Goal: Task Accomplishment & Management: Manage account settings

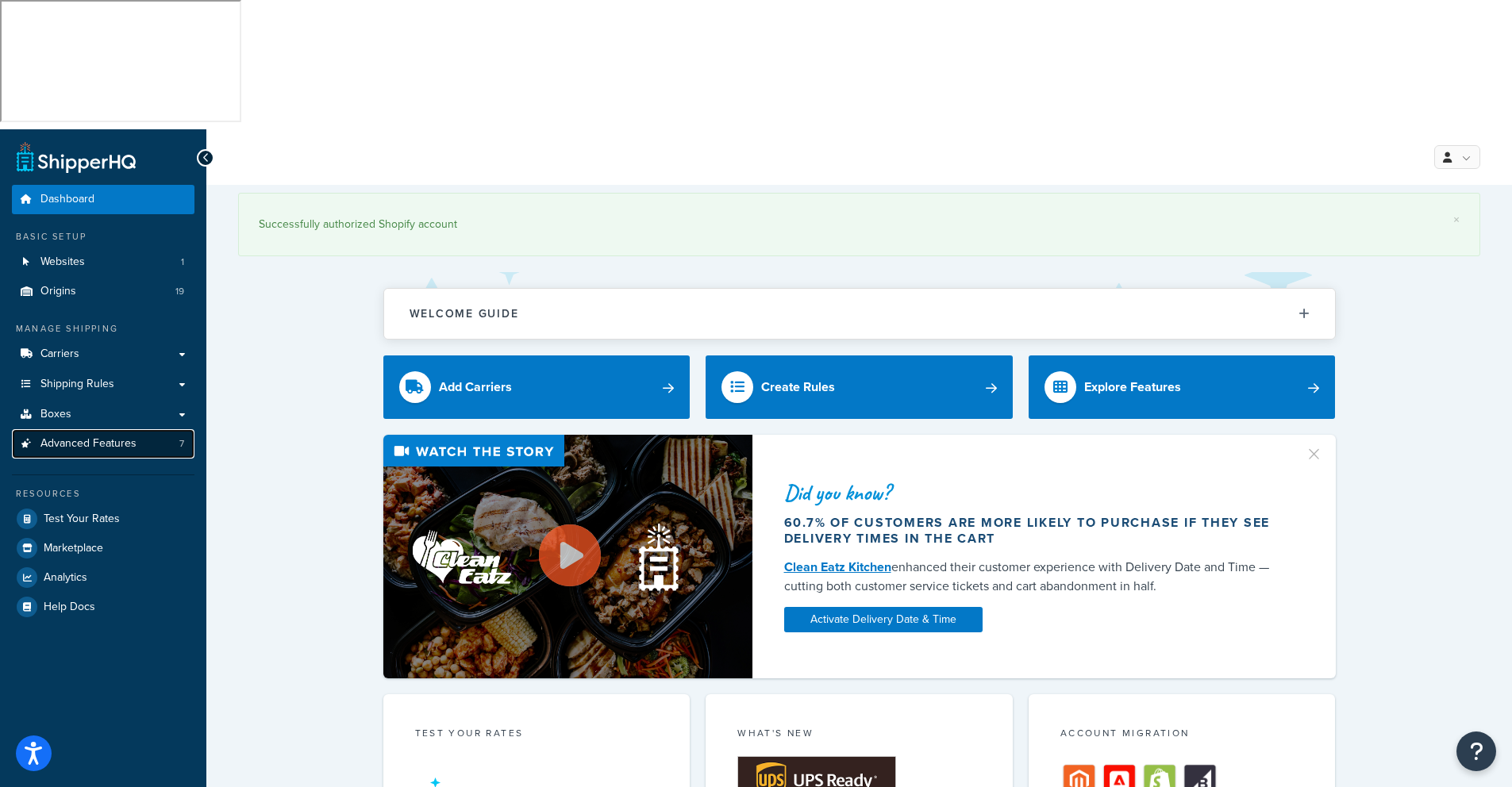
click at [86, 437] on span "Advanced Features" at bounding box center [89, 443] width 96 height 13
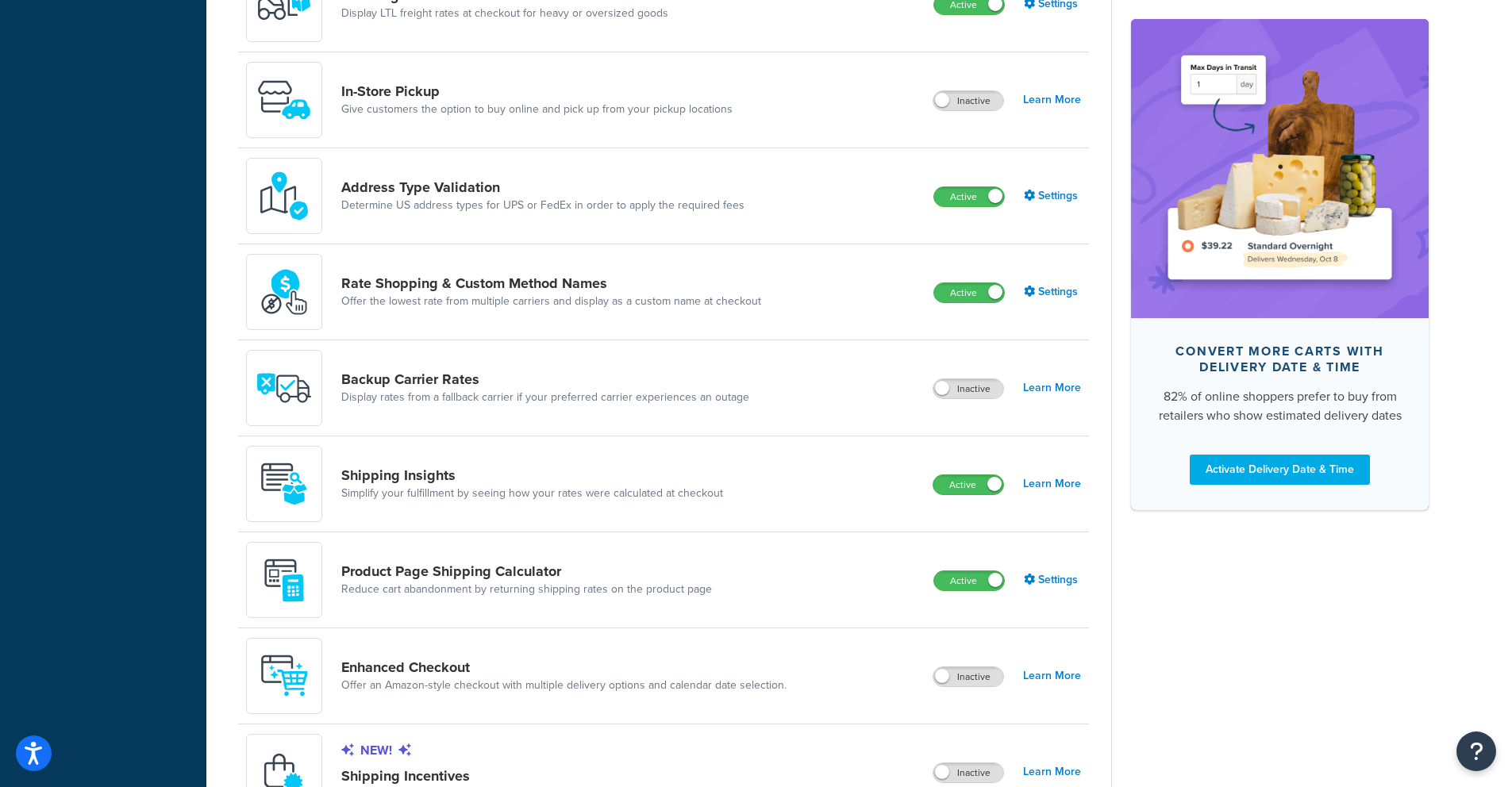
scroll to position [841, 0]
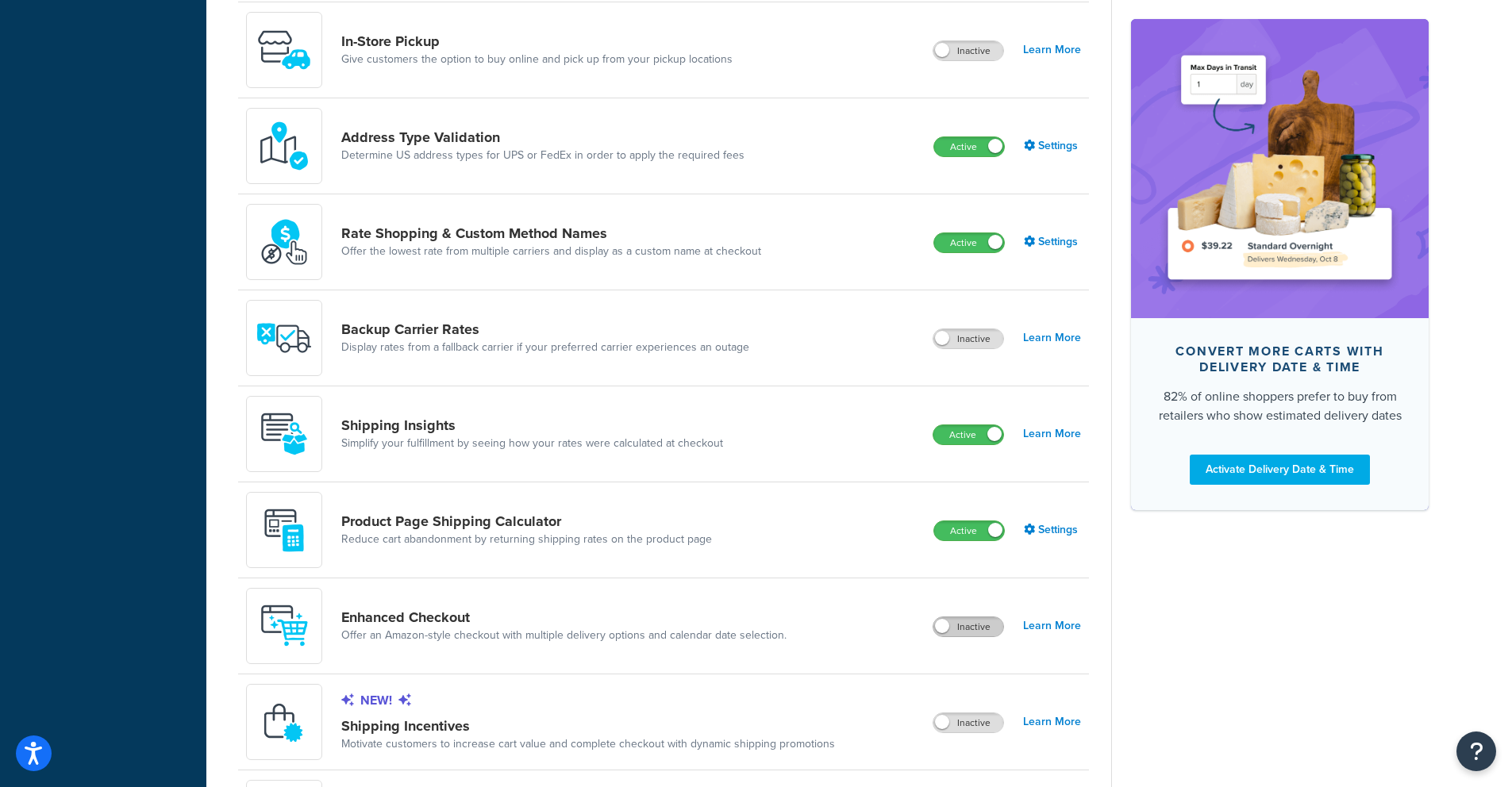
click at [981, 617] on label "Inactive" at bounding box center [968, 626] width 70 height 19
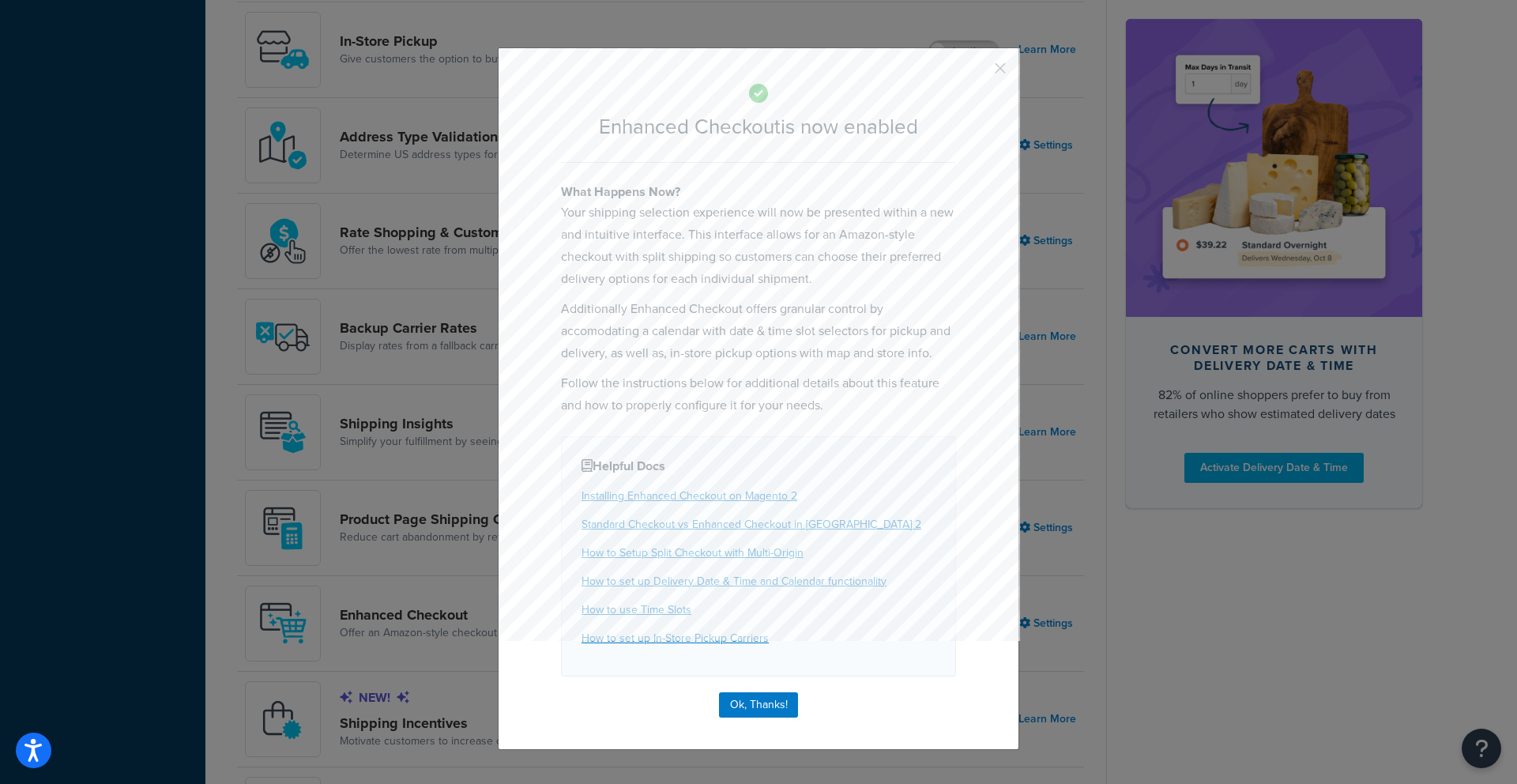
click at [770, 191] on h4 "What Happens Now?" at bounding box center [758, 192] width 395 height 19
click at [762, 709] on button "Ok, Thanks!" at bounding box center [758, 705] width 79 height 26
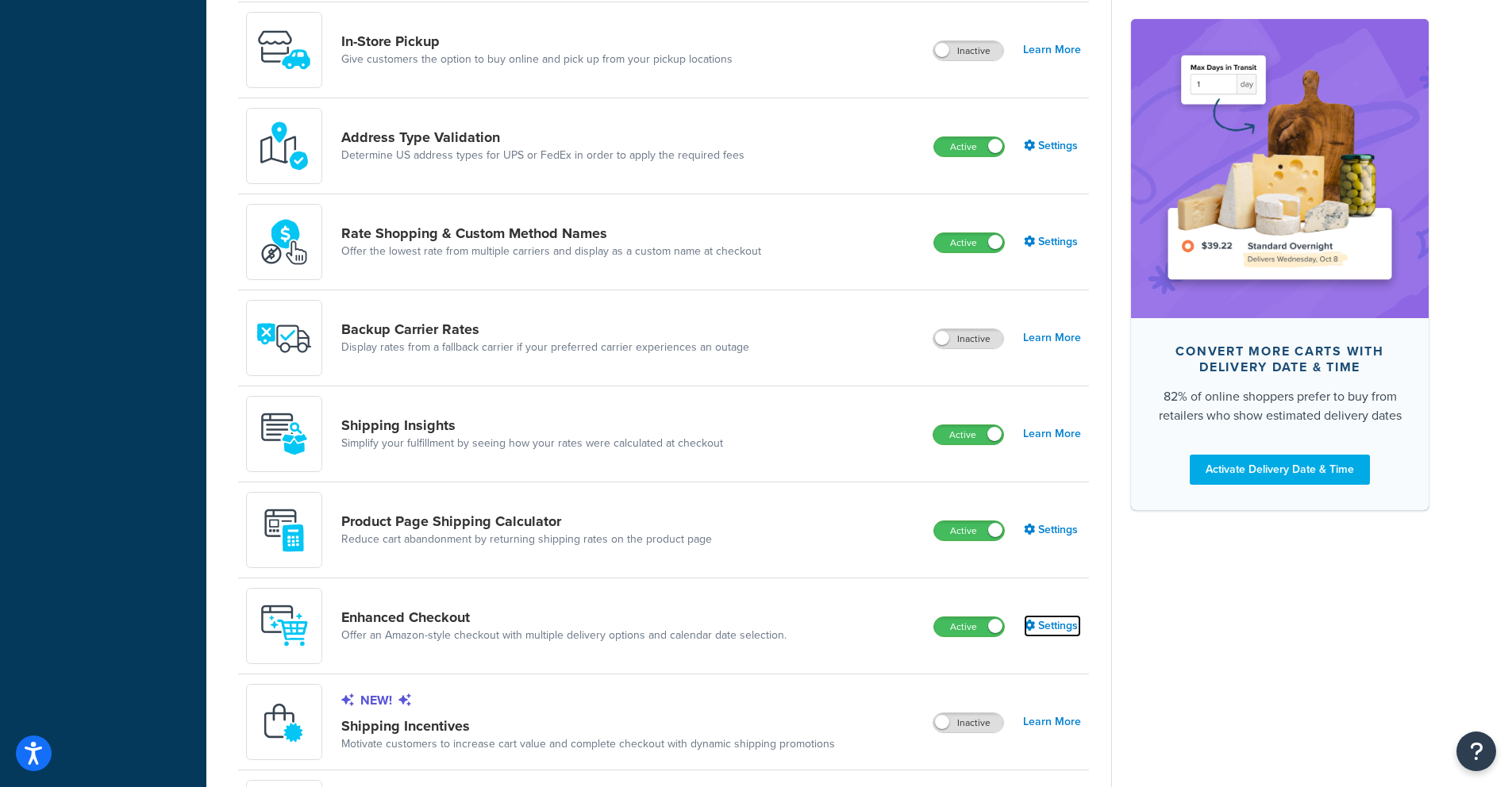
click at [1066, 614] on link "Settings" at bounding box center [1052, 625] width 57 height 22
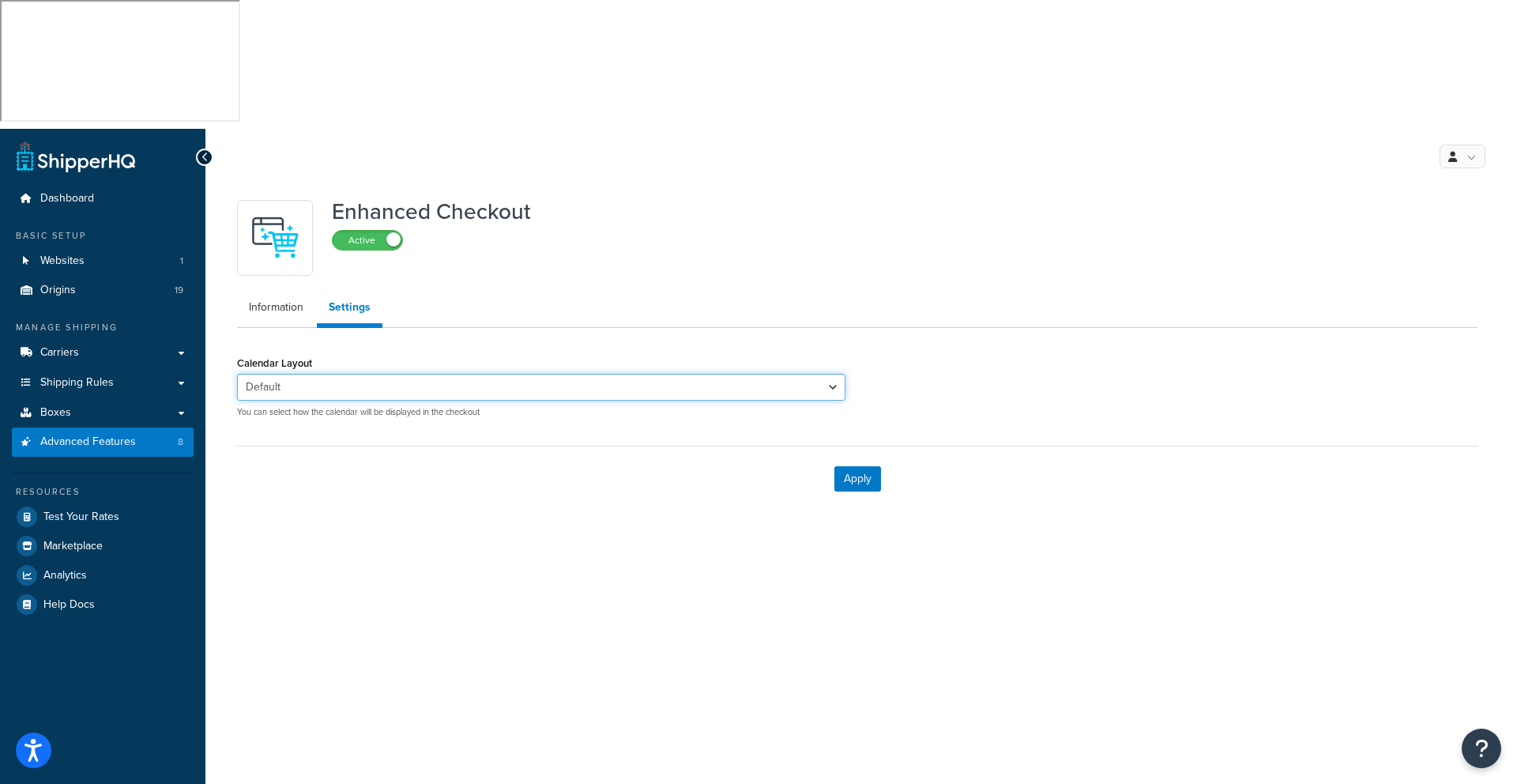
click at [835, 373] on select "Default Monthly" at bounding box center [540, 387] width 608 height 26
click at [275, 291] on link "Information" at bounding box center [275, 307] width 79 height 32
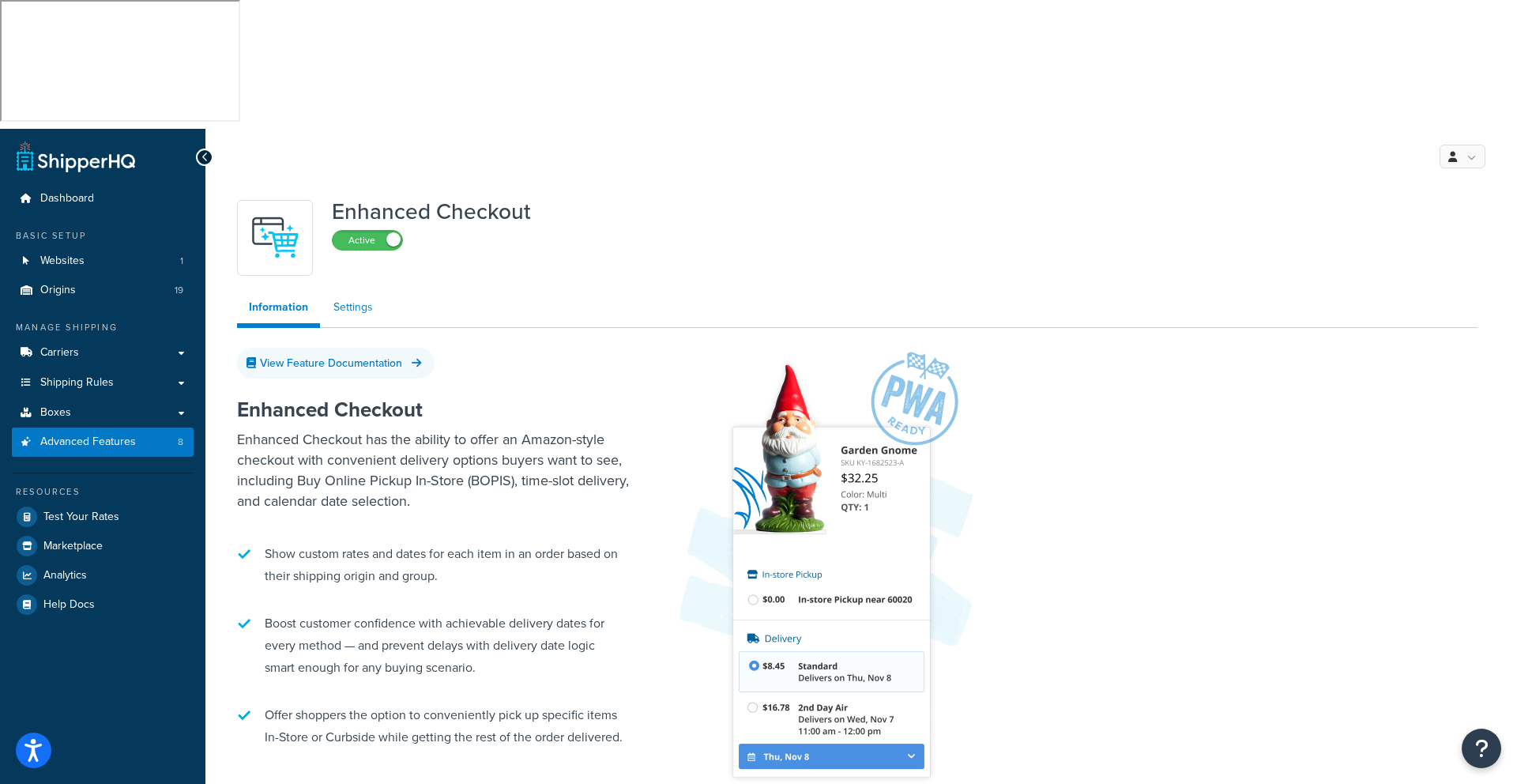
click at [353, 291] on link "Settings" at bounding box center [353, 307] width 64 height 32
click at [57, 254] on span "Websites" at bounding box center [63, 260] width 44 height 13
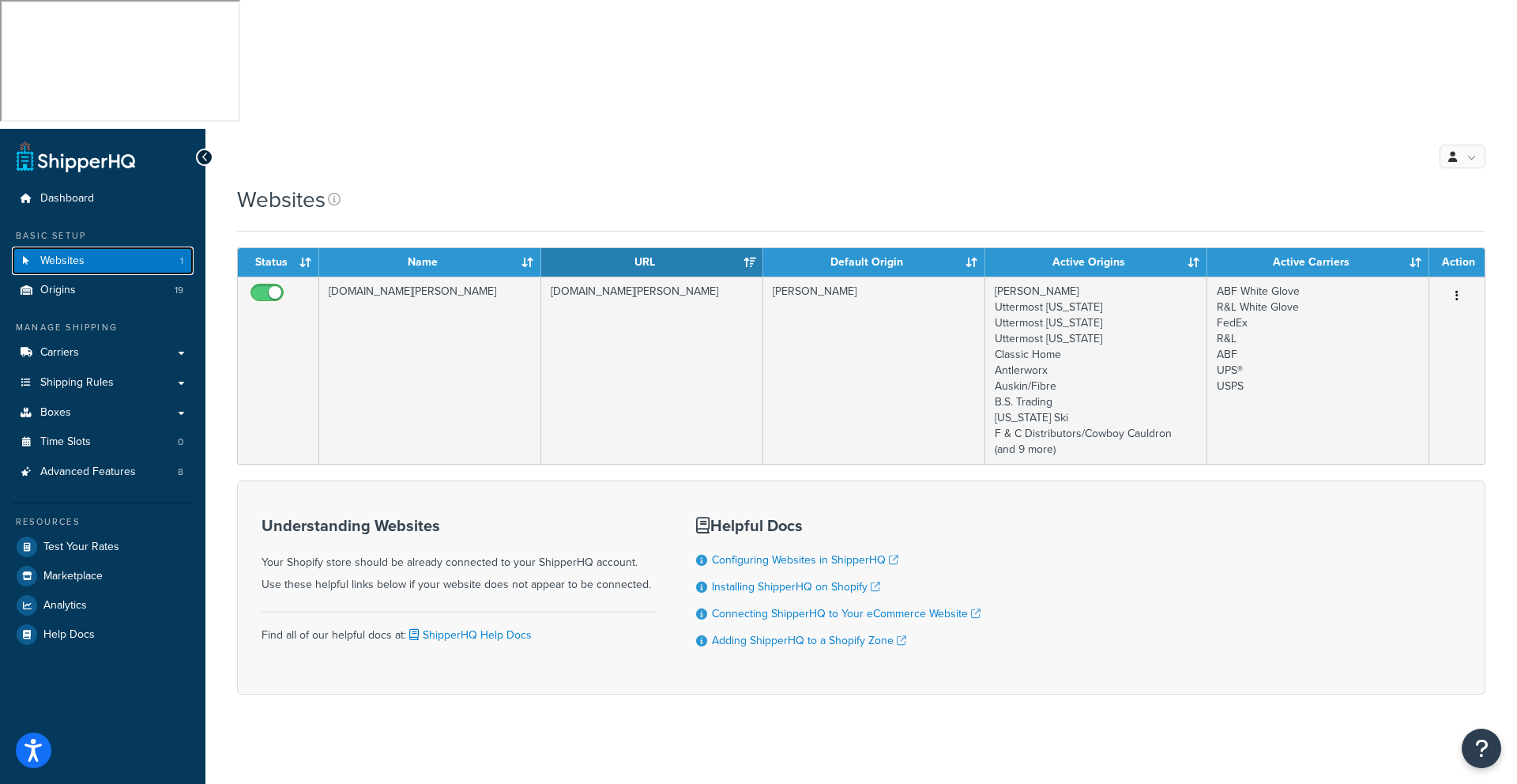
click at [105, 246] on link "Websites 1" at bounding box center [102, 260] width 182 height 29
click at [78, 465] on span "Advanced Features" at bounding box center [88, 471] width 95 height 13
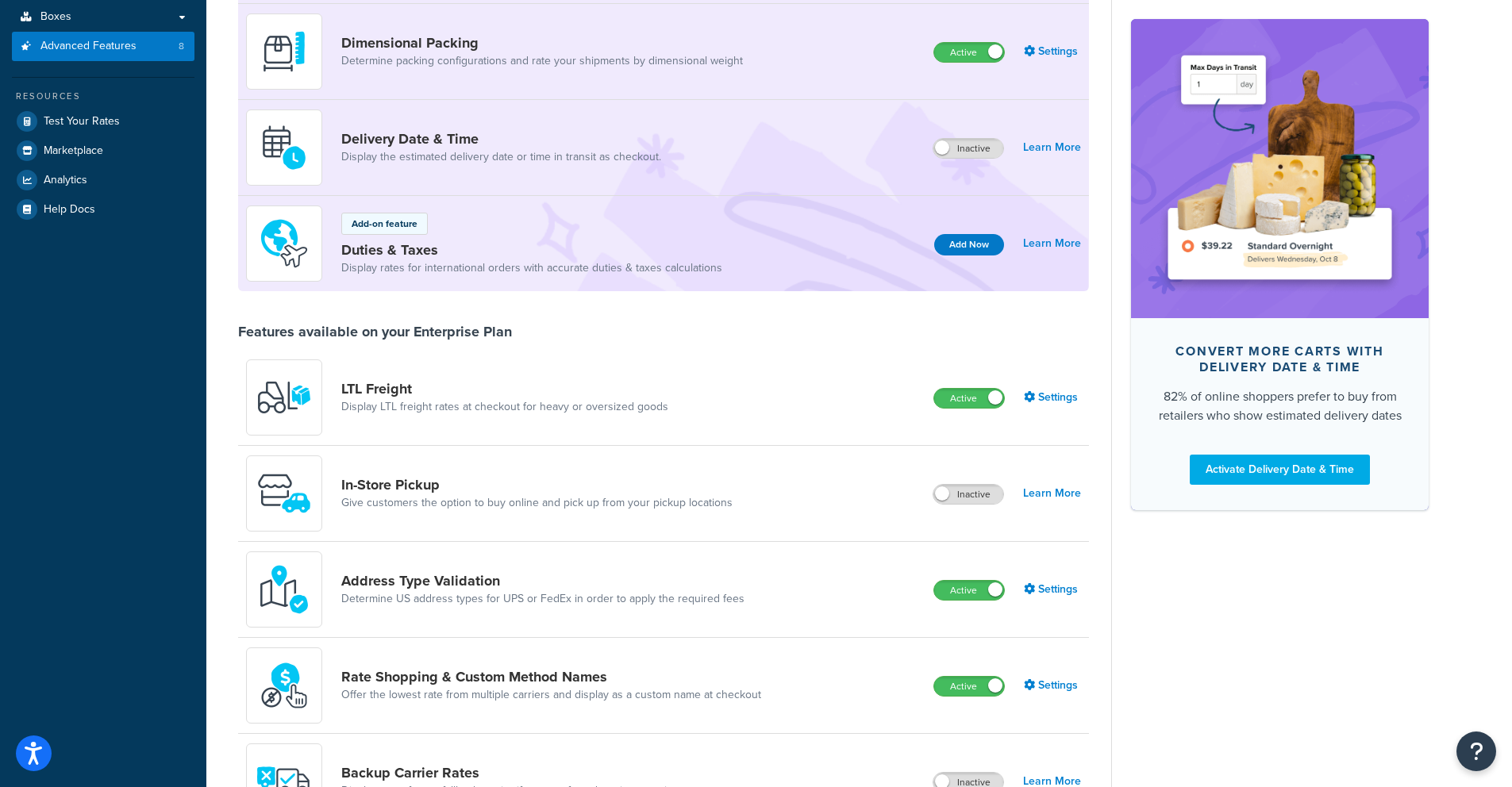
scroll to position [697, 0]
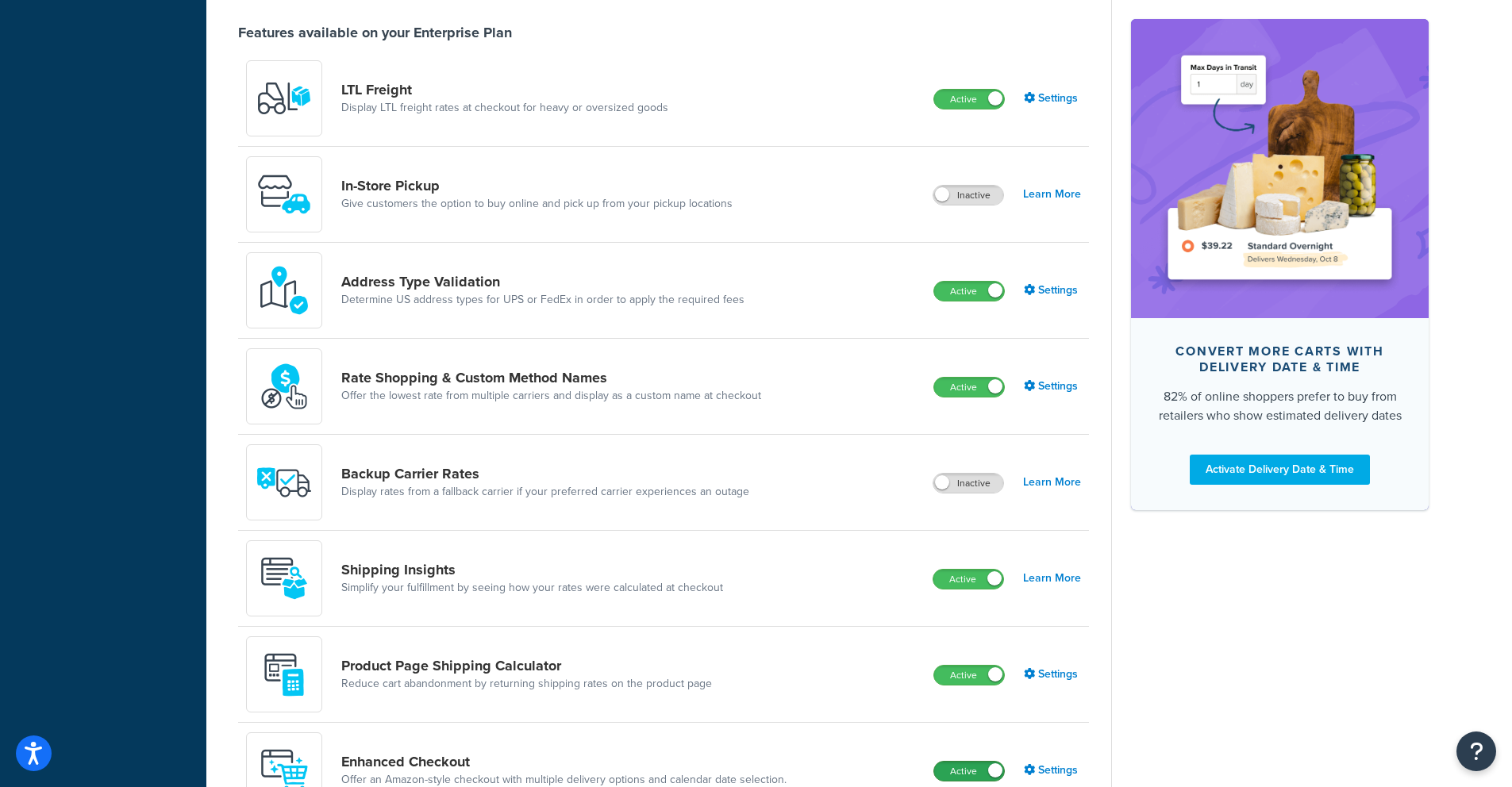
click at [951, 761] on label "Active" at bounding box center [968, 770] width 70 height 19
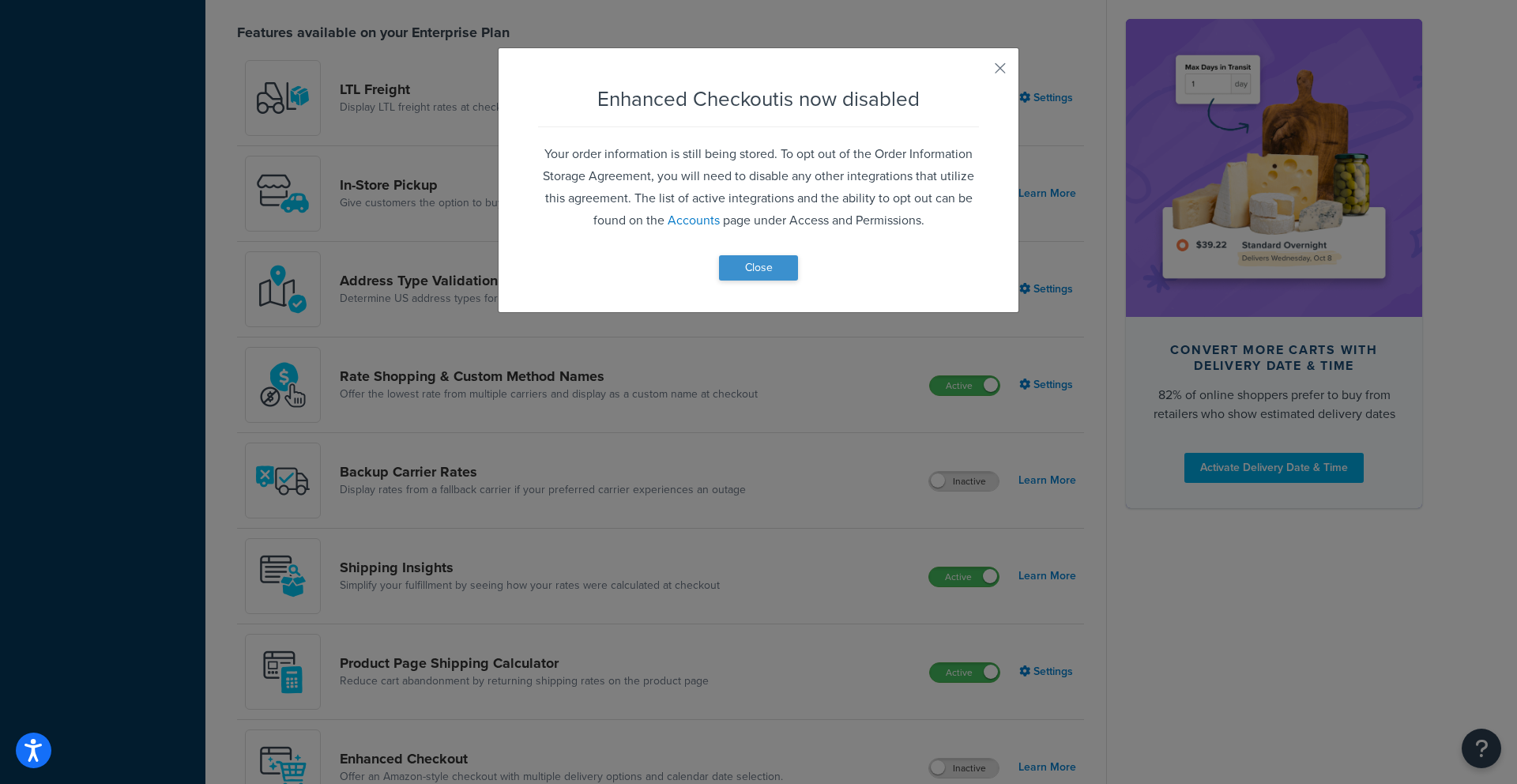
click at [759, 196] on p "Your order information is still being stored. To opt out of the Order Informati…" at bounding box center [758, 187] width 441 height 88
click at [758, 282] on div "Enhanced Checkout is now disabled Your order information is still being stored.…" at bounding box center [758, 180] width 522 height 266
click at [786, 273] on button "Close" at bounding box center [758, 268] width 79 height 26
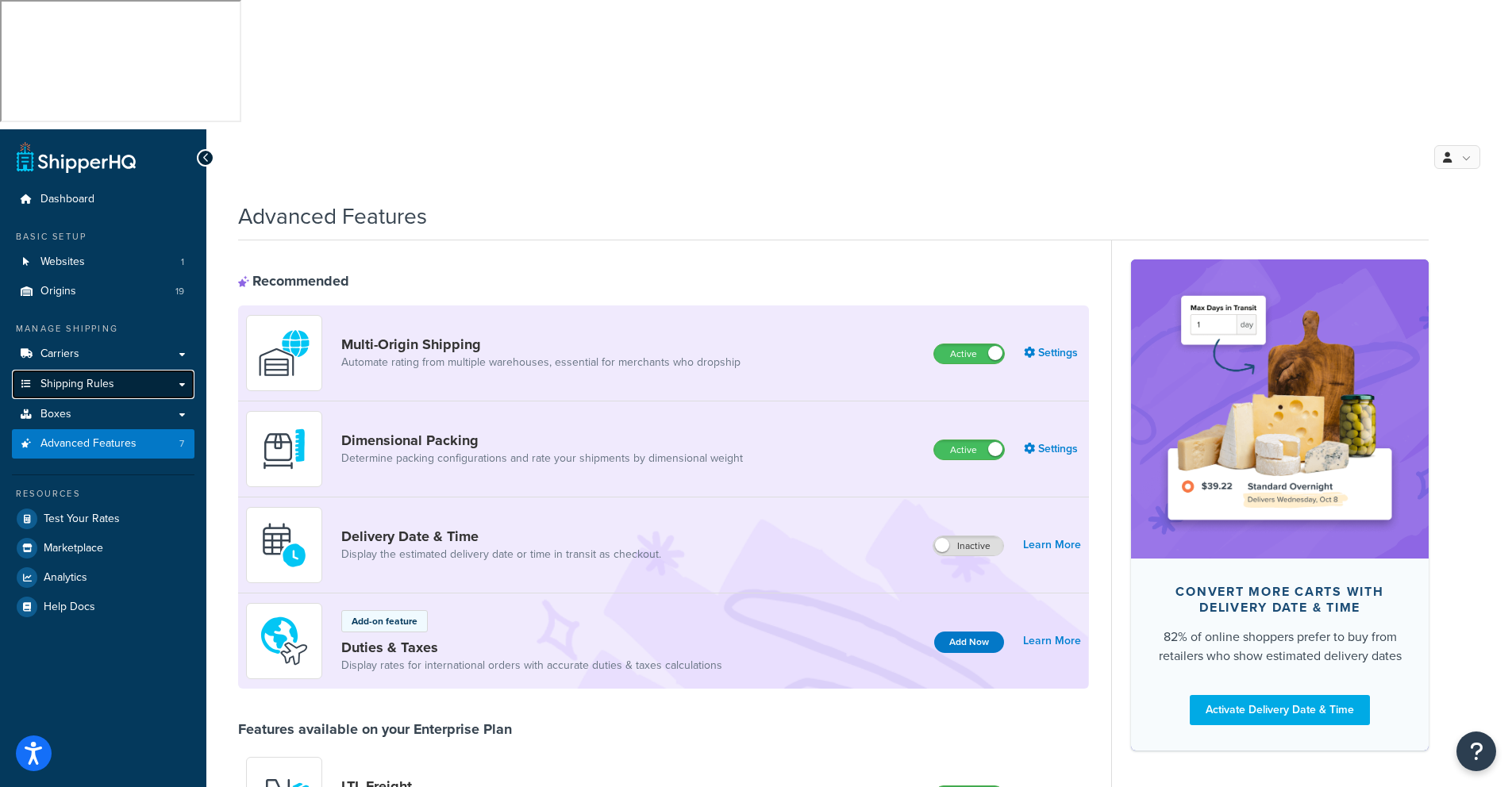
click at [72, 378] on span "Shipping Rules" at bounding box center [77, 384] width 74 height 13
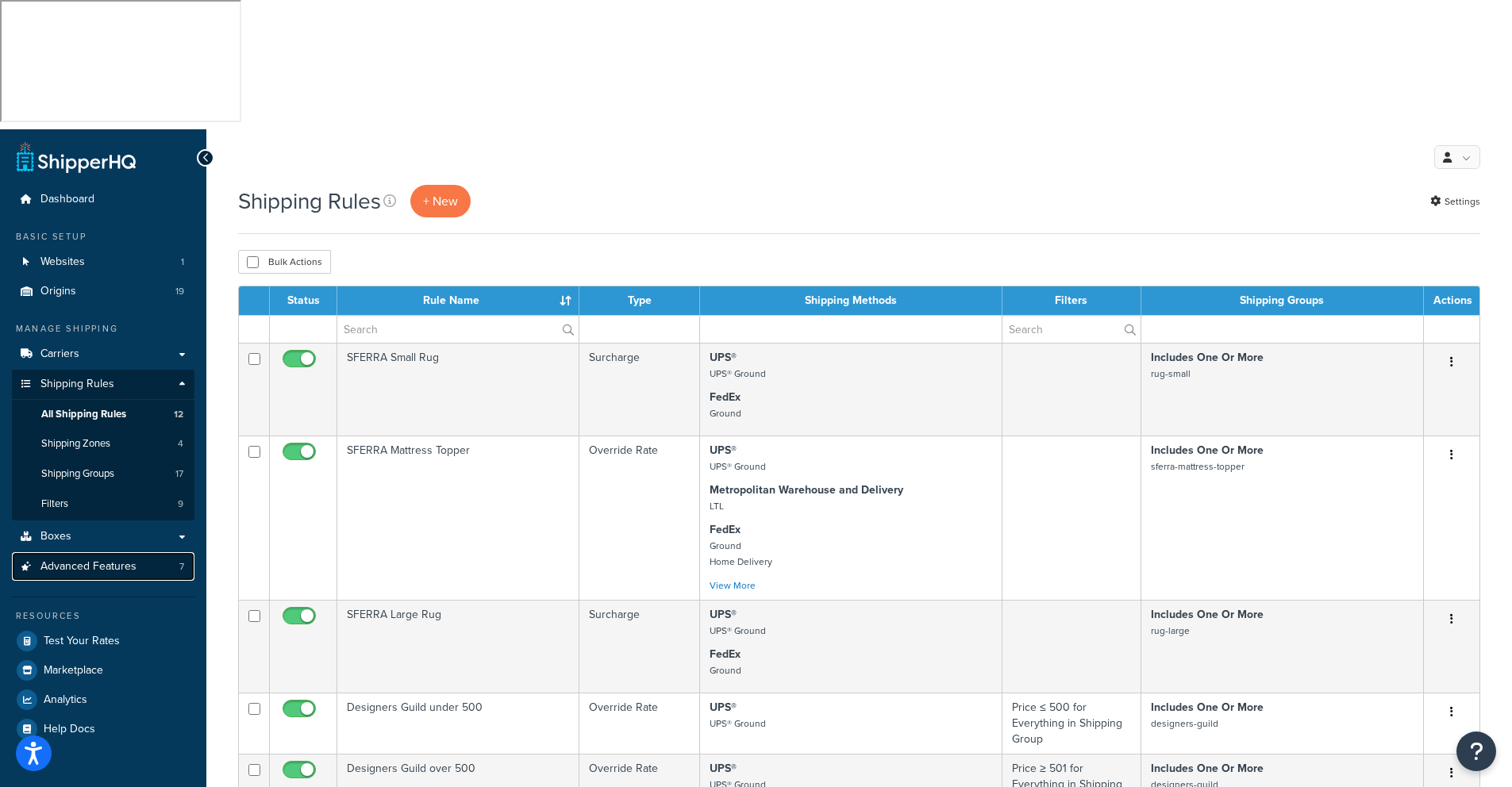
click at [109, 560] on span "Advanced Features" at bounding box center [89, 566] width 96 height 13
